Goal: Task Accomplishment & Management: Complete application form

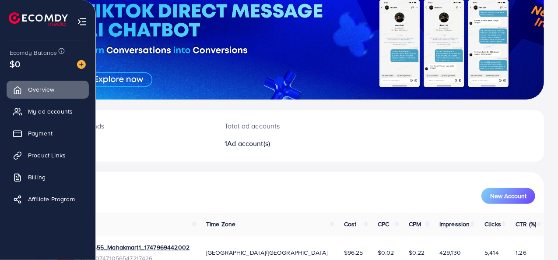
scroll to position [73, 0]
